Goal: Task Accomplishment & Management: Use online tool/utility

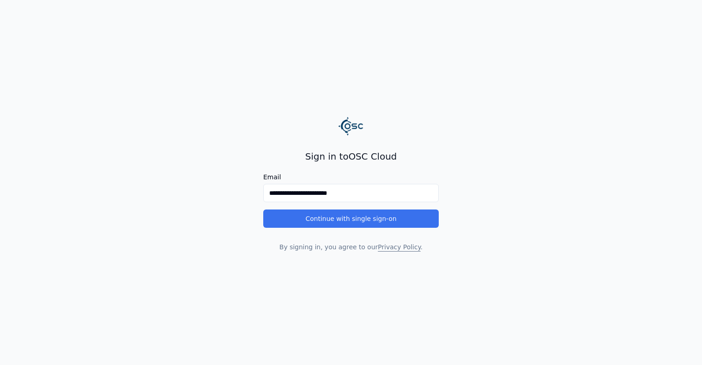
click at [367, 215] on button "Continue with single sign-on" at bounding box center [351, 218] width 176 height 18
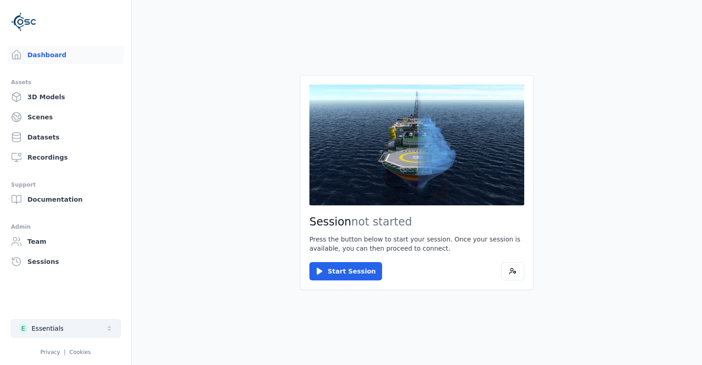
click at [107, 324] on button "E Essentials" at bounding box center [66, 328] width 110 height 18
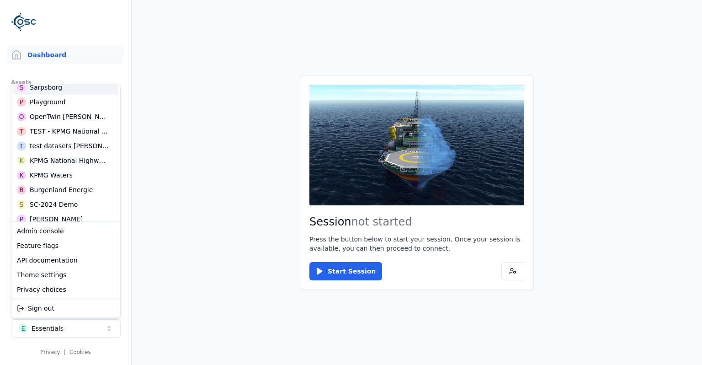
scroll to position [118, 0]
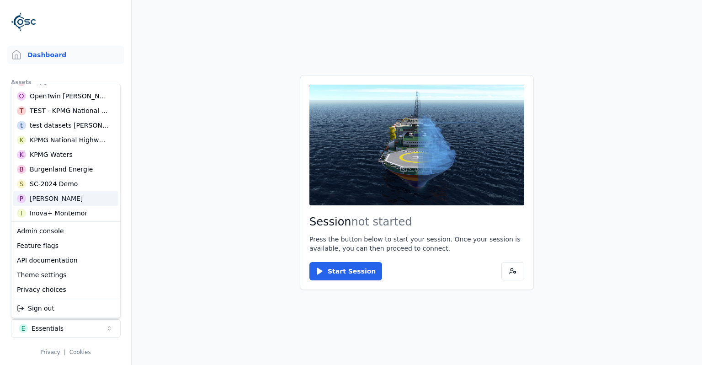
click at [62, 195] on div "P [PERSON_NAME]" at bounding box center [65, 198] width 105 height 15
click at [166, 224] on html "Dashboard Assets 3D Models Scenes Datasets Recordings Support Documentation Adm…" at bounding box center [351, 182] width 702 height 365
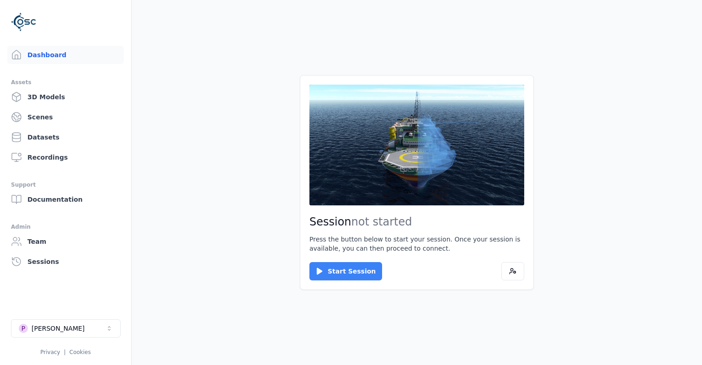
click at [349, 270] on button "Start Session" at bounding box center [346, 271] width 73 height 18
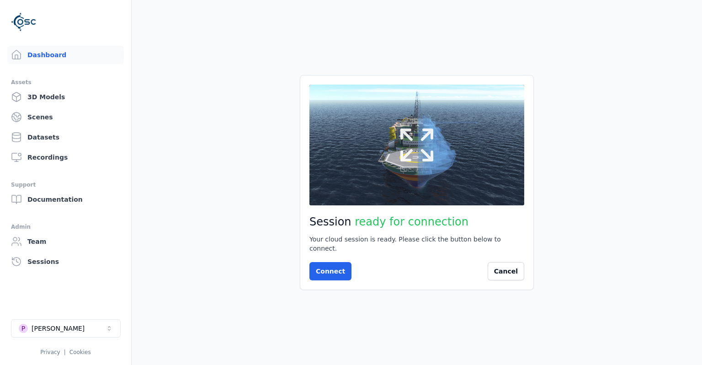
click at [364, 167] on button at bounding box center [417, 145] width 215 height 121
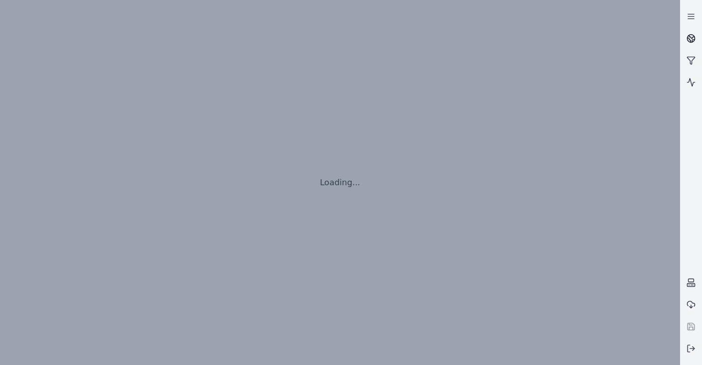
click at [698, 39] on link at bounding box center [691, 38] width 22 height 22
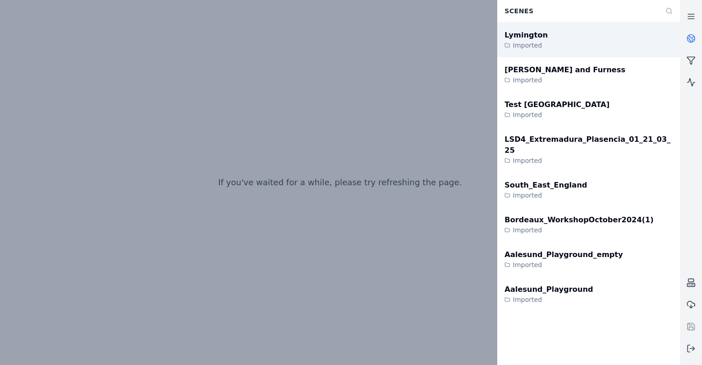
click at [609, 41] on div "Lymington Imported" at bounding box center [589, 39] width 183 height 35
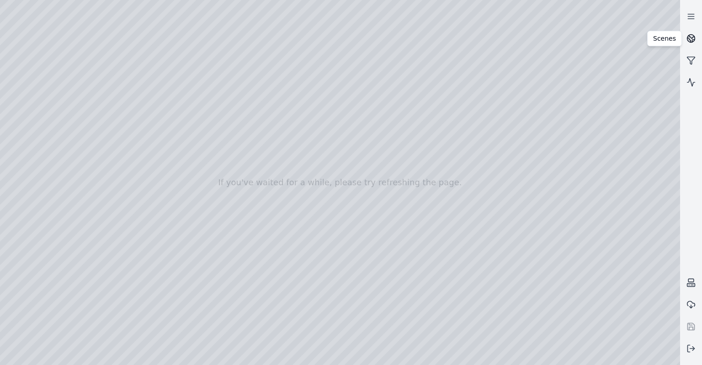
click at [692, 43] on icon at bounding box center [691, 38] width 9 height 9
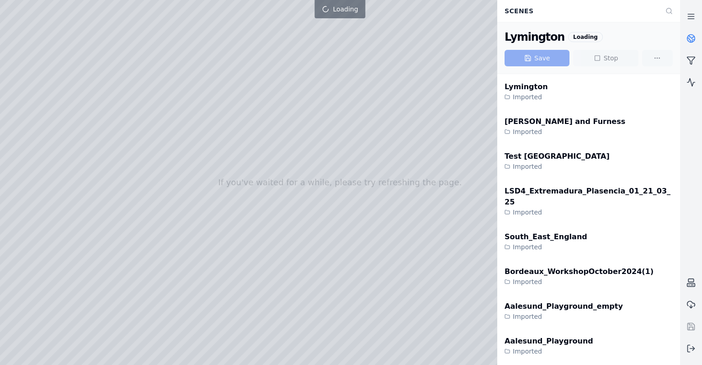
click at [692, 43] on icon at bounding box center [691, 38] width 9 height 9
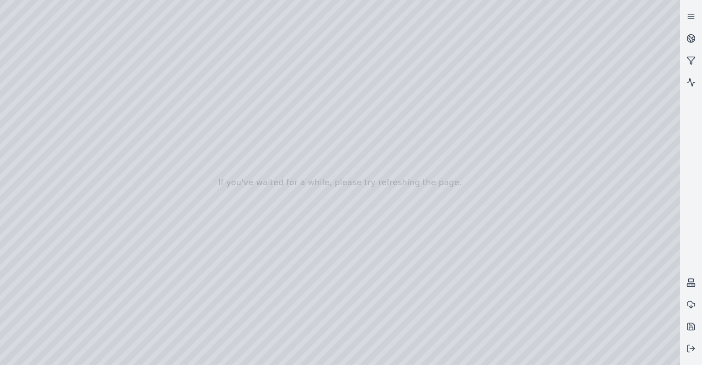
drag, startPoint x: 247, startPoint y: 238, endPoint x: 259, endPoint y: 248, distance: 15.9
click at [246, 238] on div at bounding box center [340, 182] width 680 height 365
drag, startPoint x: 407, startPoint y: 203, endPoint x: 403, endPoint y: 264, distance: 61.9
click at [407, 252] on div at bounding box center [340, 182] width 680 height 365
drag, startPoint x: 407, startPoint y: 252, endPoint x: 407, endPoint y: 232, distance: 19.7
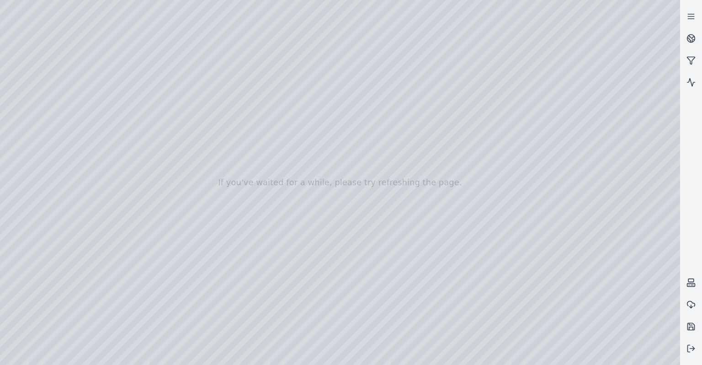
click at [350, 236] on div at bounding box center [340, 182] width 680 height 365
drag, startPoint x: 350, startPoint y: 236, endPoint x: 197, endPoint y: 240, distance: 153.7
drag, startPoint x: 484, startPoint y: 227, endPoint x: 396, endPoint y: 215, distance: 88.5
click at [46, 90] on div at bounding box center [340, 182] width 680 height 365
click at [39, 162] on div at bounding box center [340, 182] width 680 height 365
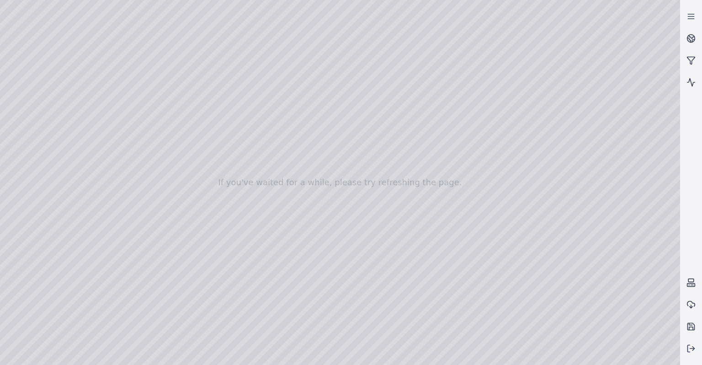
click at [159, 106] on div at bounding box center [340, 182] width 680 height 365
drag, startPoint x: 293, startPoint y: 215, endPoint x: 422, endPoint y: 197, distance: 130.2
click at [412, 200] on div at bounding box center [340, 182] width 680 height 365
click at [160, 117] on div at bounding box center [340, 182] width 680 height 365
drag, startPoint x: 429, startPoint y: 177, endPoint x: 419, endPoint y: 162, distance: 17.9
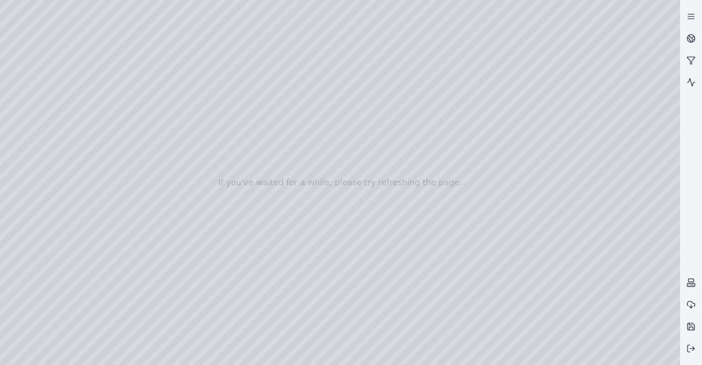
drag, startPoint x: 451, startPoint y: 184, endPoint x: 461, endPoint y: 187, distance: 10.3
drag, startPoint x: 302, startPoint y: 198, endPoint x: 291, endPoint y: 198, distance: 11.0
drag, startPoint x: 478, startPoint y: 200, endPoint x: 559, endPoint y: 186, distance: 82.6
click at [169, 118] on div at bounding box center [340, 182] width 680 height 365
click at [376, 197] on div at bounding box center [340, 182] width 680 height 365
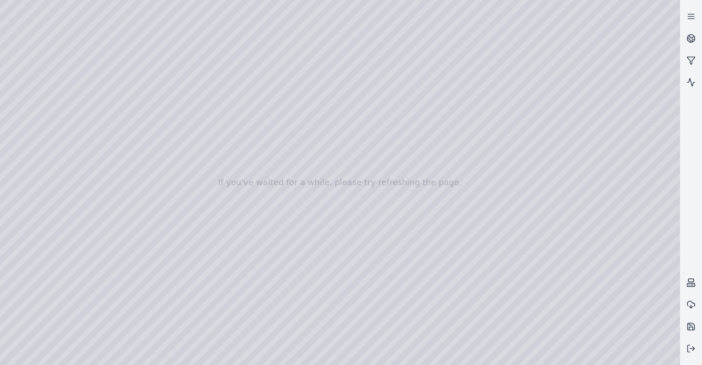
drag, startPoint x: 462, startPoint y: 208, endPoint x: 262, endPoint y: 220, distance: 200.2
click at [158, 90] on div at bounding box center [340, 182] width 680 height 365
click at [304, 237] on div at bounding box center [340, 182] width 680 height 365
click at [95, 105] on div at bounding box center [340, 182] width 680 height 365
click at [158, 103] on div at bounding box center [340, 182] width 680 height 365
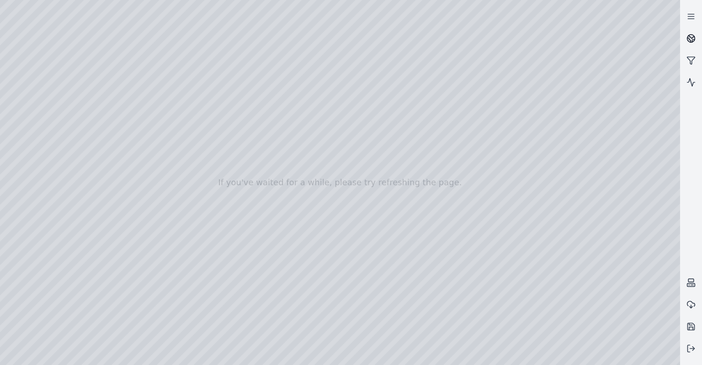
click at [702, 37] on link at bounding box center [691, 38] width 22 height 22
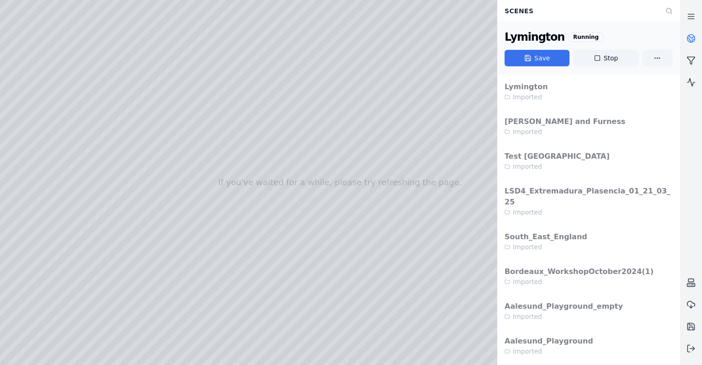
click at [564, 59] on button "Save" at bounding box center [537, 58] width 65 height 16
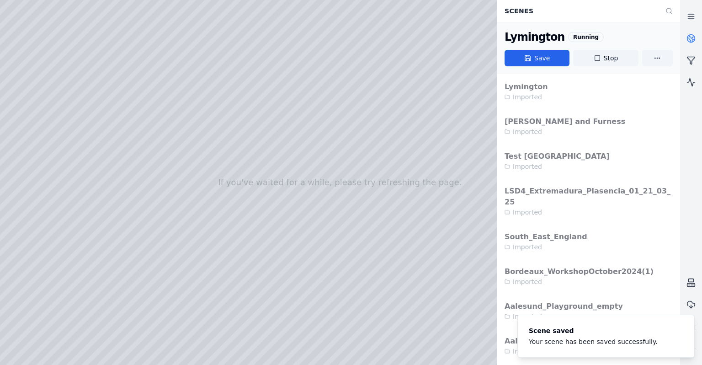
click at [693, 40] on icon at bounding box center [694, 41] width 2 height 2
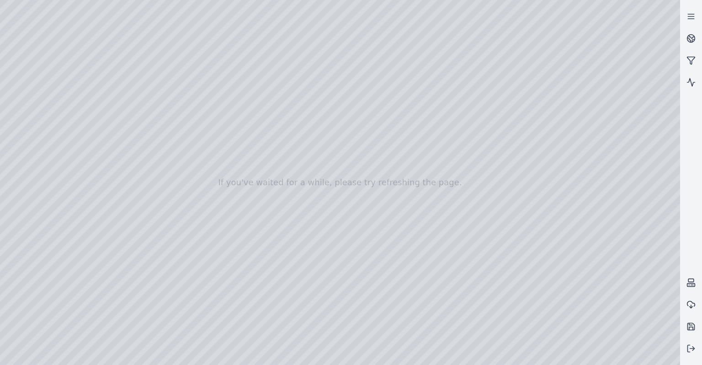
click at [155, 115] on div at bounding box center [340, 182] width 680 height 365
click at [158, 116] on div at bounding box center [340, 182] width 680 height 365
click at [157, 105] on div at bounding box center [340, 182] width 680 height 365
click at [158, 116] on div at bounding box center [340, 182] width 680 height 365
drag, startPoint x: 419, startPoint y: 218, endPoint x: 414, endPoint y: 217, distance: 5.1
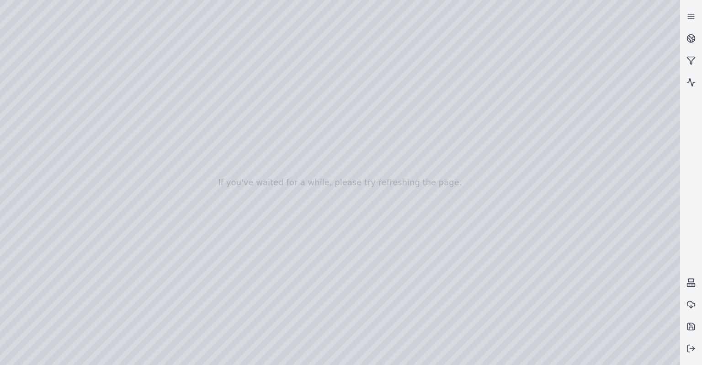
drag, startPoint x: 414, startPoint y: 217, endPoint x: 401, endPoint y: 218, distance: 13.3
drag, startPoint x: 386, startPoint y: 204, endPoint x: 349, endPoint y: 200, distance: 36.3
drag, startPoint x: 364, startPoint y: 223, endPoint x: 382, endPoint y: 223, distance: 17.8
drag, startPoint x: 382, startPoint y: 223, endPoint x: 414, endPoint y: 240, distance: 36.2
drag, startPoint x: 392, startPoint y: 163, endPoint x: 398, endPoint y: 155, distance: 10.1
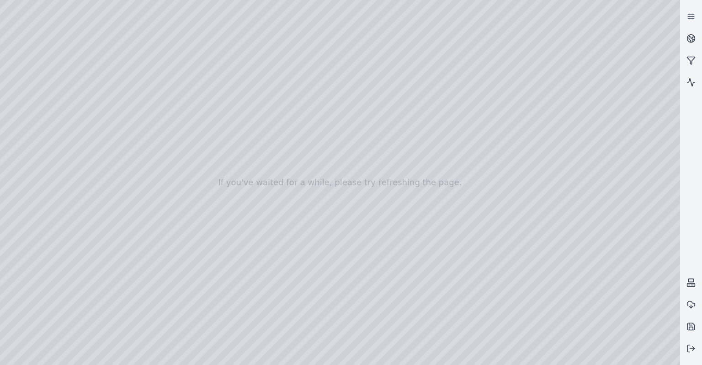
click at [23, 77] on div at bounding box center [340, 182] width 680 height 365
click at [33, 106] on div at bounding box center [340, 182] width 680 height 365
click at [161, 131] on div at bounding box center [340, 182] width 680 height 365
drag, startPoint x: 387, startPoint y: 222, endPoint x: 358, endPoint y: 206, distance: 33.0
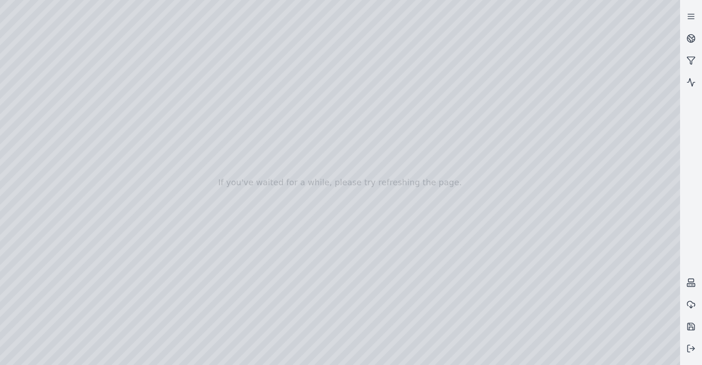
drag, startPoint x: 391, startPoint y: 234, endPoint x: 383, endPoint y: 250, distance: 18.2
drag, startPoint x: 407, startPoint y: 227, endPoint x: 407, endPoint y: 199, distance: 28.4
drag, startPoint x: 340, startPoint y: 223, endPoint x: 334, endPoint y: 225, distance: 6.2
drag, startPoint x: 370, startPoint y: 275, endPoint x: 324, endPoint y: 280, distance: 46.4
drag, startPoint x: 458, startPoint y: 300, endPoint x: 499, endPoint y: 302, distance: 41.2
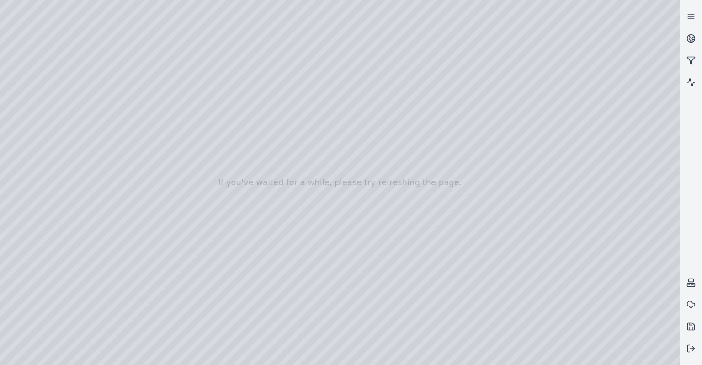
drag, startPoint x: 380, startPoint y: 274, endPoint x: 369, endPoint y: 277, distance: 12.3
drag, startPoint x: 463, startPoint y: 179, endPoint x: 327, endPoint y: 200, distance: 138.4
drag, startPoint x: 385, startPoint y: 206, endPoint x: 235, endPoint y: 164, distance: 155.8
drag, startPoint x: 397, startPoint y: 197, endPoint x: 343, endPoint y: 209, distance: 55.0
drag, startPoint x: 369, startPoint y: 219, endPoint x: 475, endPoint y: 223, distance: 105.7
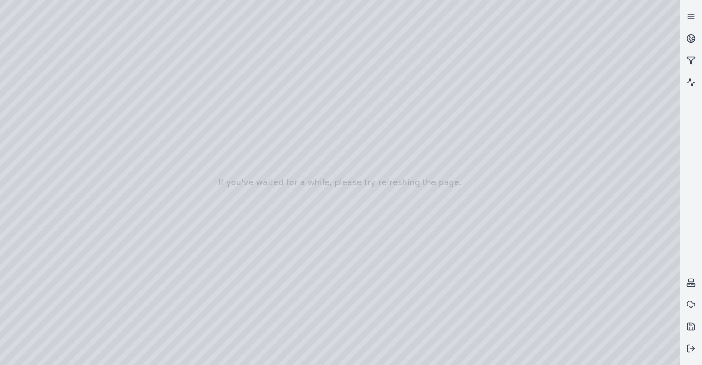
drag, startPoint x: 445, startPoint y: 240, endPoint x: 448, endPoint y: 231, distance: 9.3
